Goal: Transaction & Acquisition: Purchase product/service

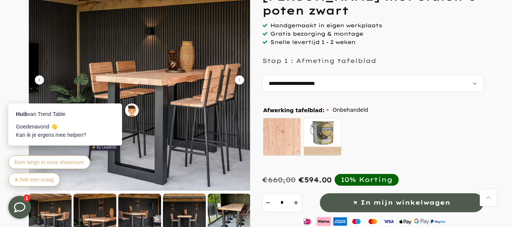
click at [102, 214] on div at bounding box center [95, 215] width 43 height 43
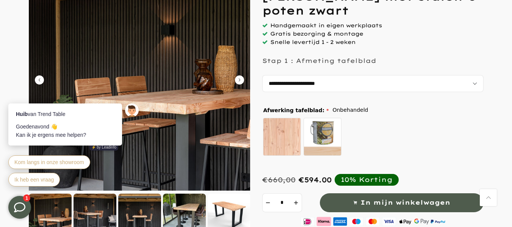
click at [139, 213] on div at bounding box center [139, 215] width 43 height 43
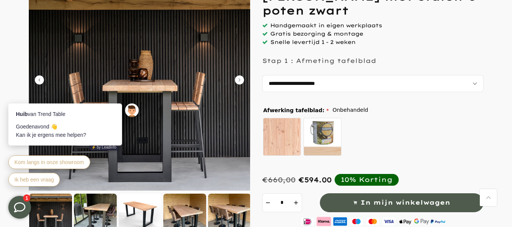
click at [187, 210] on div at bounding box center [184, 215] width 43 height 43
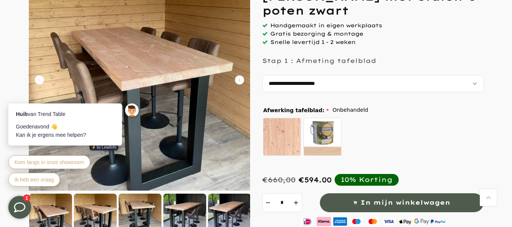
click at [139, 214] on div at bounding box center [140, 215] width 43 height 43
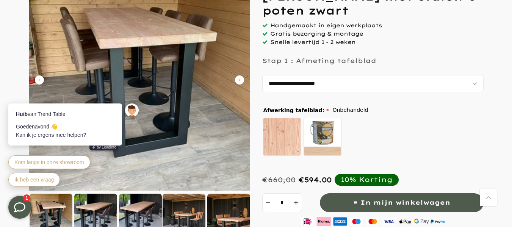
click at [218, 209] on div at bounding box center [228, 215] width 43 height 43
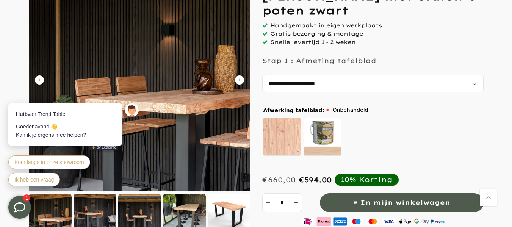
click at [200, 210] on div at bounding box center [184, 215] width 43 height 43
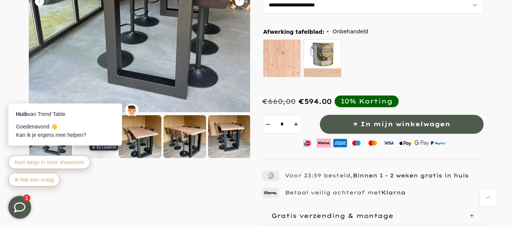
scroll to position [152, 0]
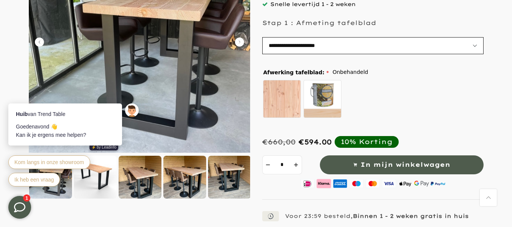
click at [475, 46] on select "**********" at bounding box center [372, 45] width 221 height 17
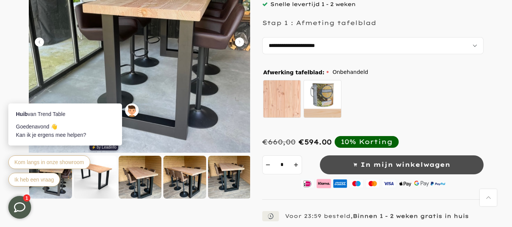
click at [262, 37] on select "**********" at bounding box center [372, 45] width 221 height 17
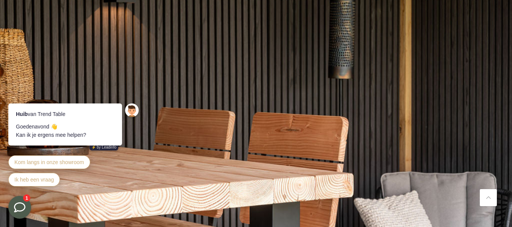
scroll to position [644, 0]
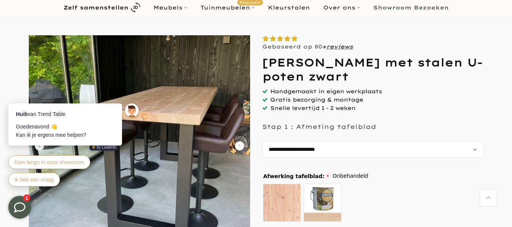
scroll to position [0, 0]
